Goal: Find specific page/section: Find specific page/section

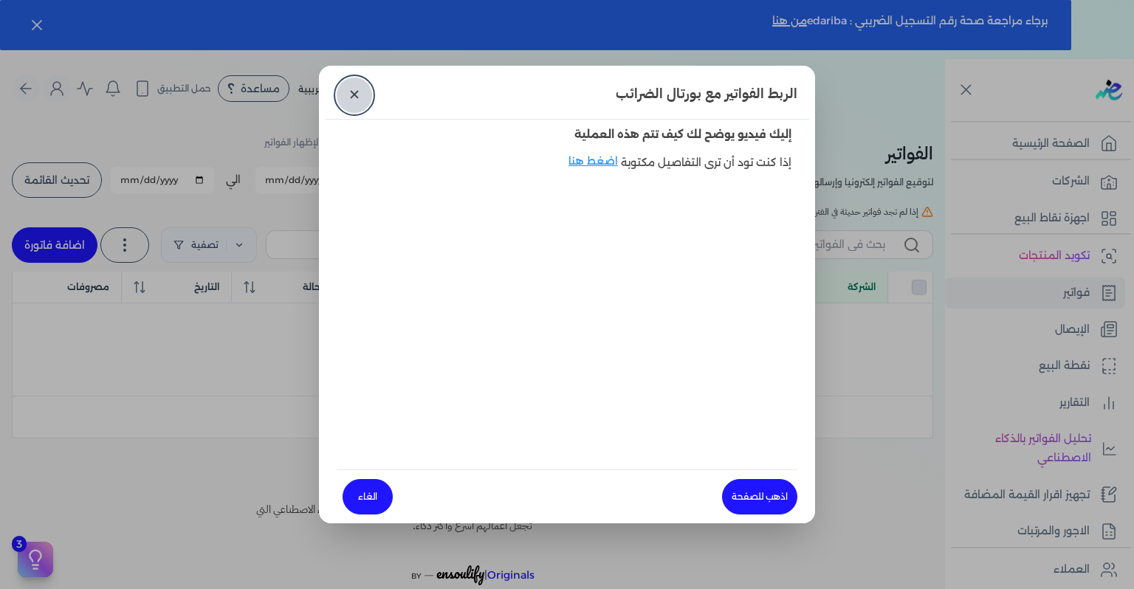
click at [357, 101] on link "✕" at bounding box center [354, 95] width 35 height 35
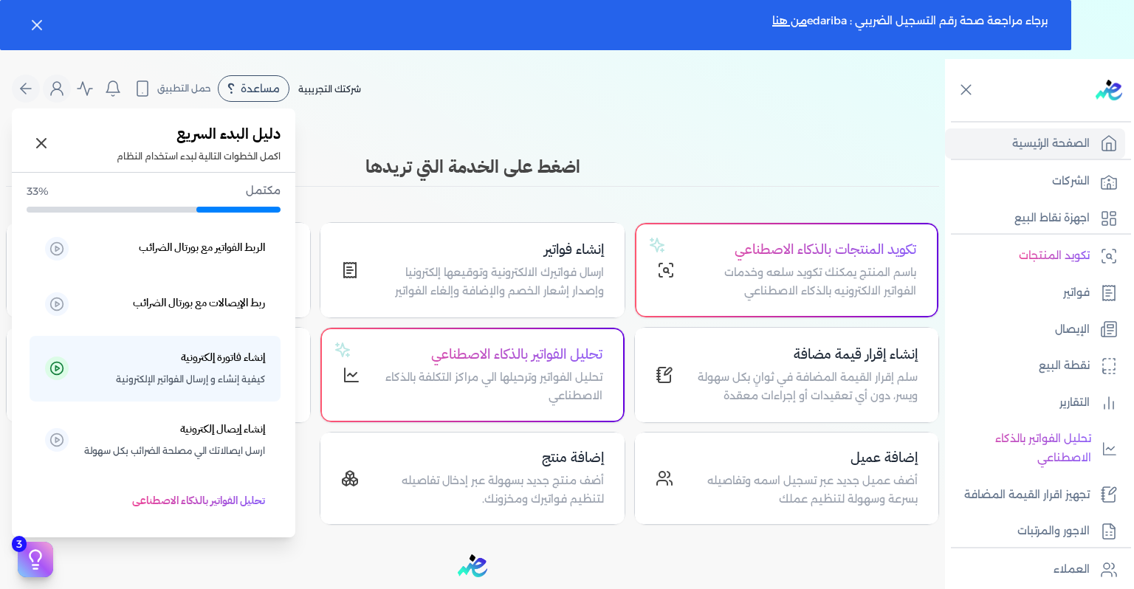
click at [27, 577] on button "3" at bounding box center [35, 559] width 35 height 35
click at [44, 155] on button at bounding box center [42, 144] width 30 height 30
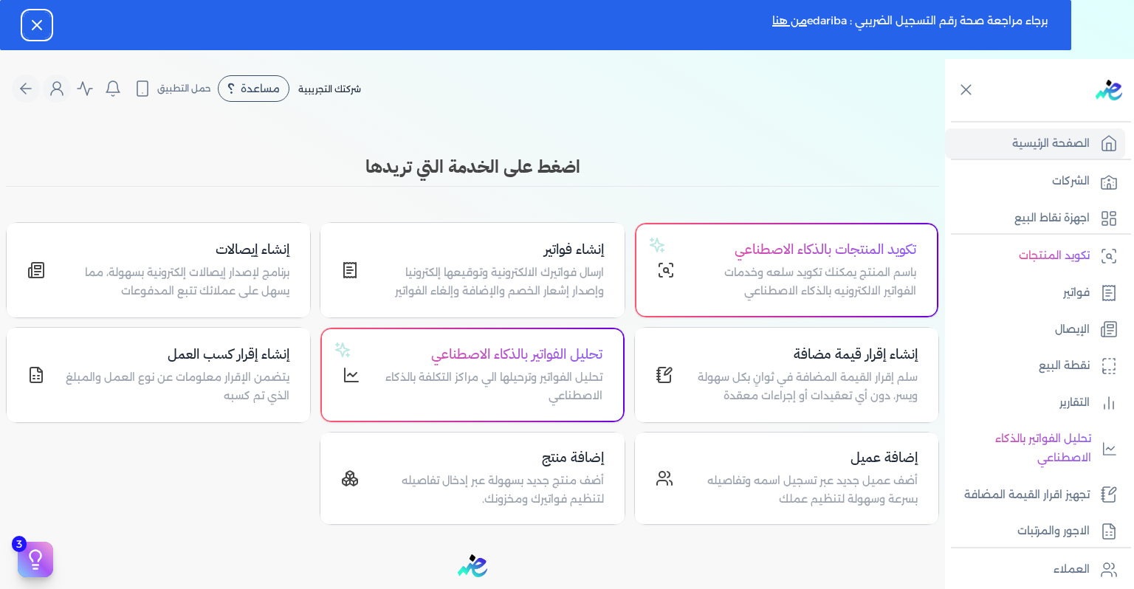
click at [32, 19] on icon "button" at bounding box center [37, 25] width 18 height 18
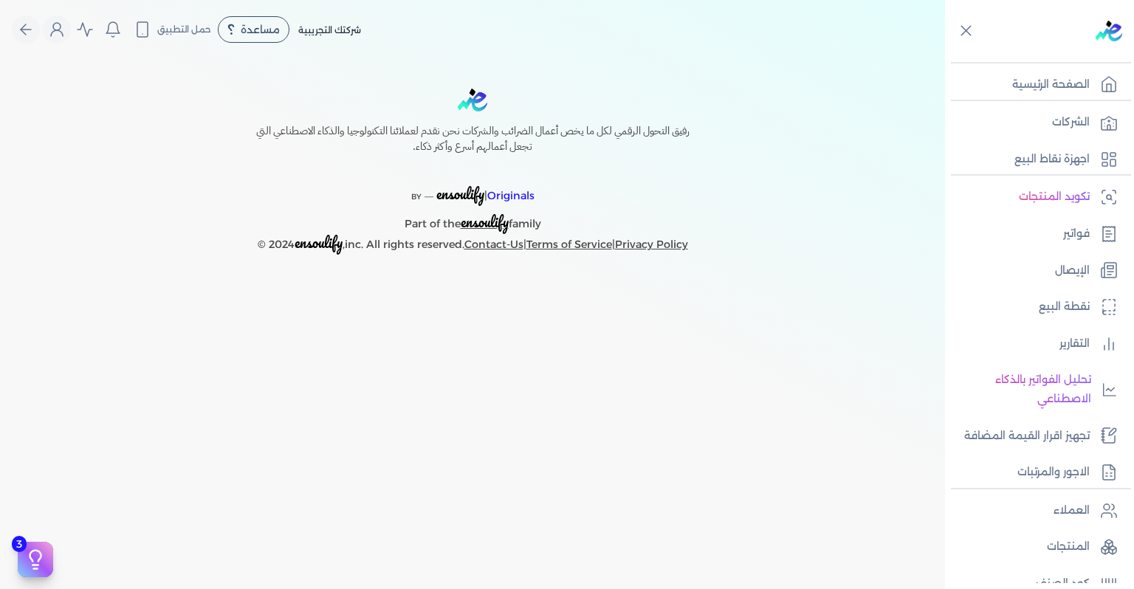
click at [526, 306] on div "Toggle Navigation الاسعار العمولات مساعدة خدمة العملاء دليل المستخدم تسجيل الدخ…" at bounding box center [472, 294] width 945 height 589
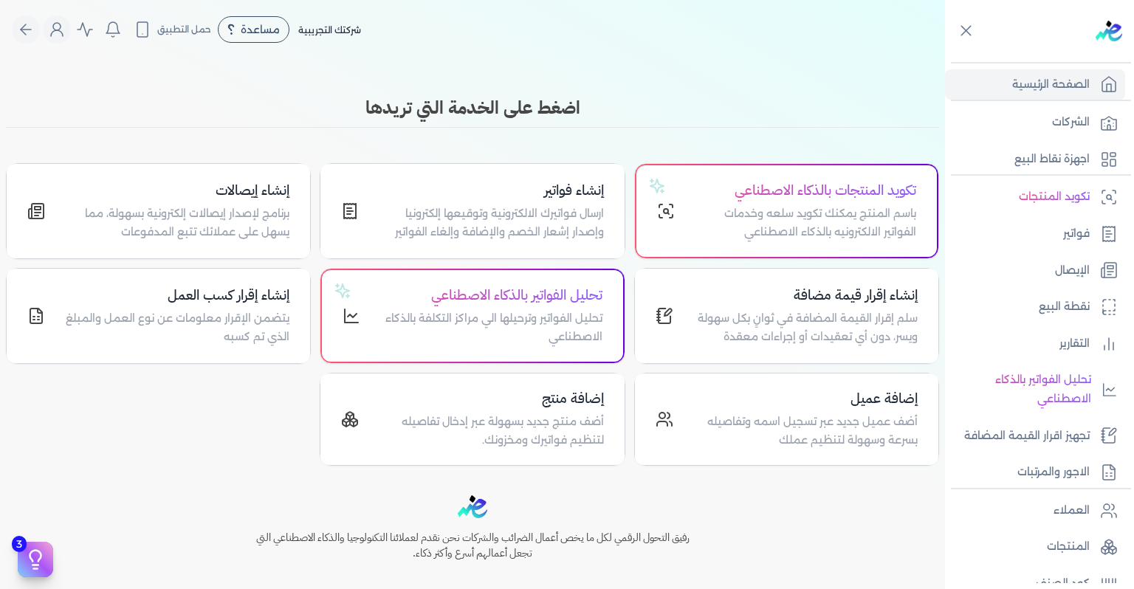
click at [267, 93] on div "Toggle Navigation الاسعار العمولات مساعدة خدمة العملاء دليل المستخدم تسجيل الدخ…" at bounding box center [472, 294] width 945 height 589
click at [965, 30] on icon at bounding box center [966, 30] width 18 height 18
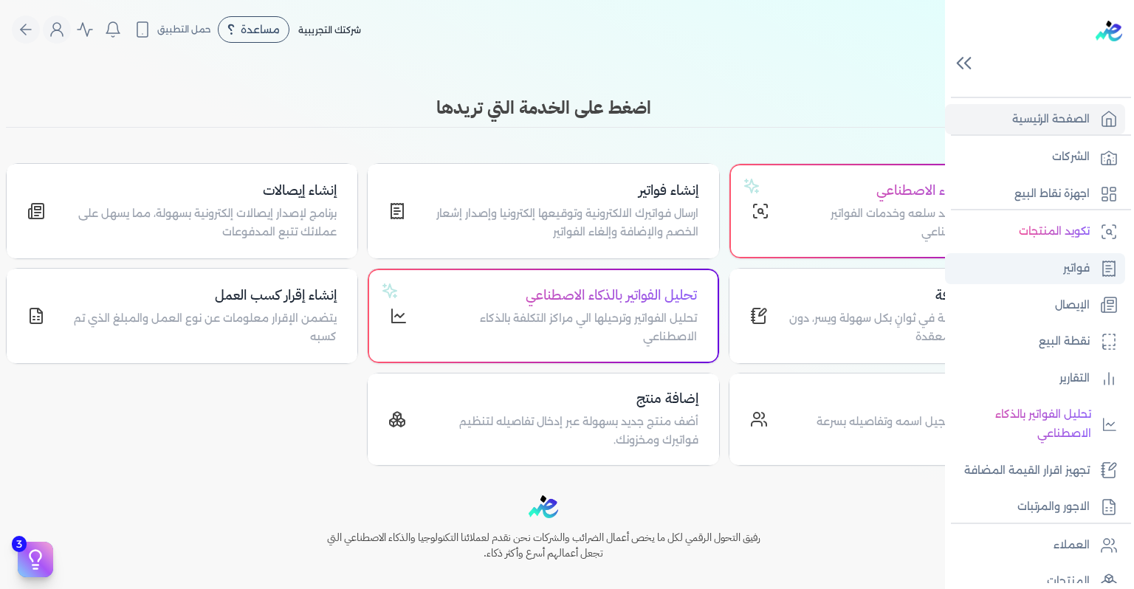
click at [1078, 273] on p "فواتير" at bounding box center [1076, 268] width 27 height 19
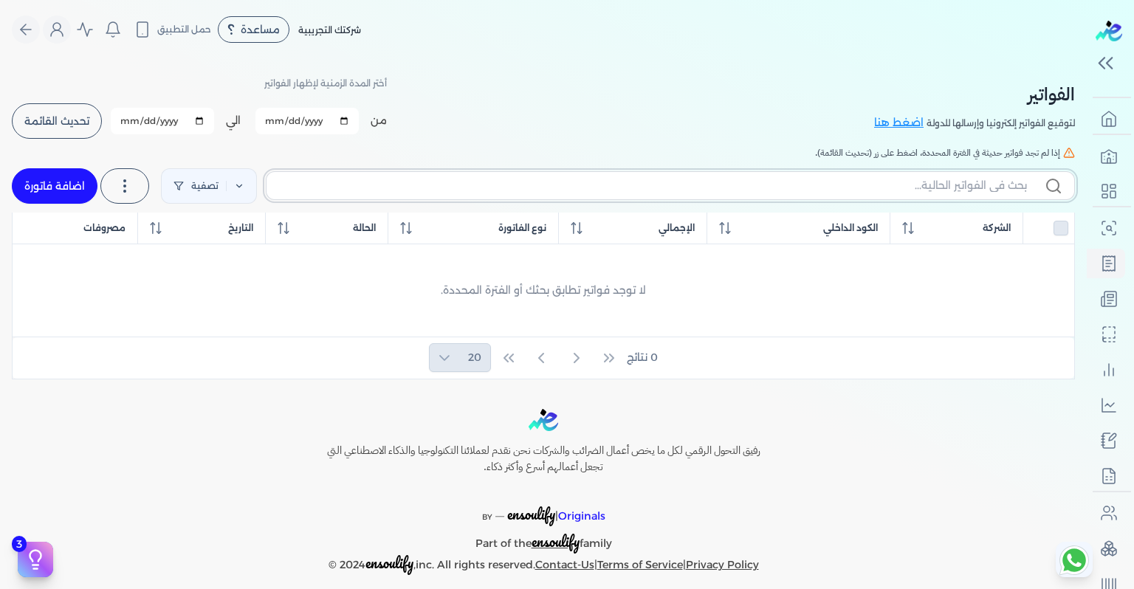
click at [970, 186] on input "text" at bounding box center [652, 186] width 749 height 16
click at [1011, 230] on span "الشركة" at bounding box center [997, 228] width 28 height 13
